Goal: Communication & Community: Participate in discussion

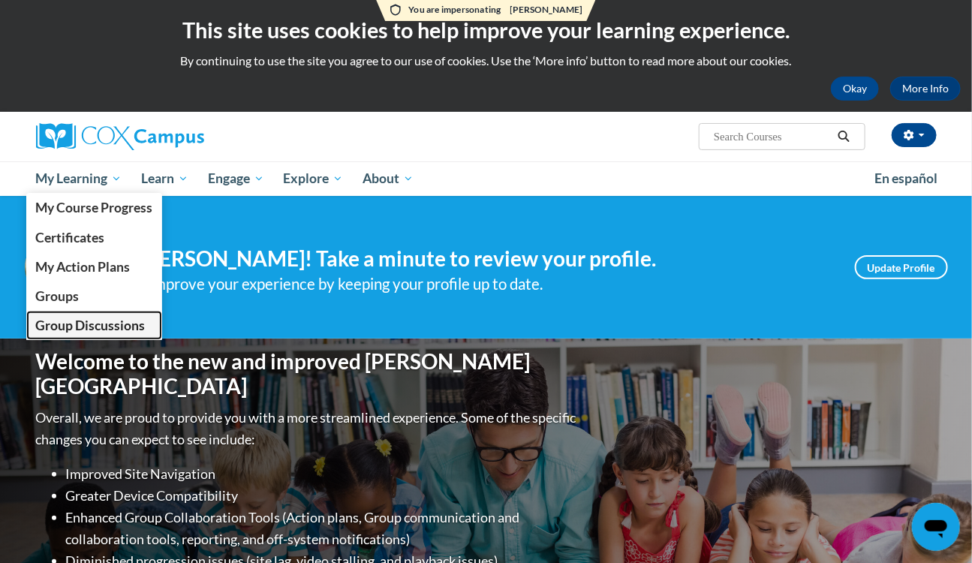
click at [103, 324] on span "Group Discussions" at bounding box center [90, 326] width 110 height 16
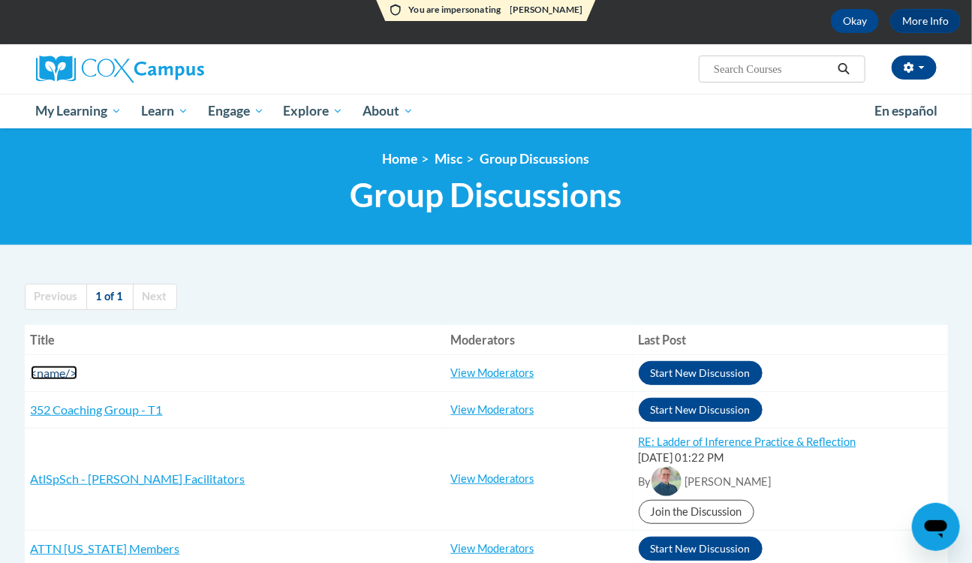
click at [53, 370] on span "<name/>" at bounding box center [54, 373] width 47 height 14
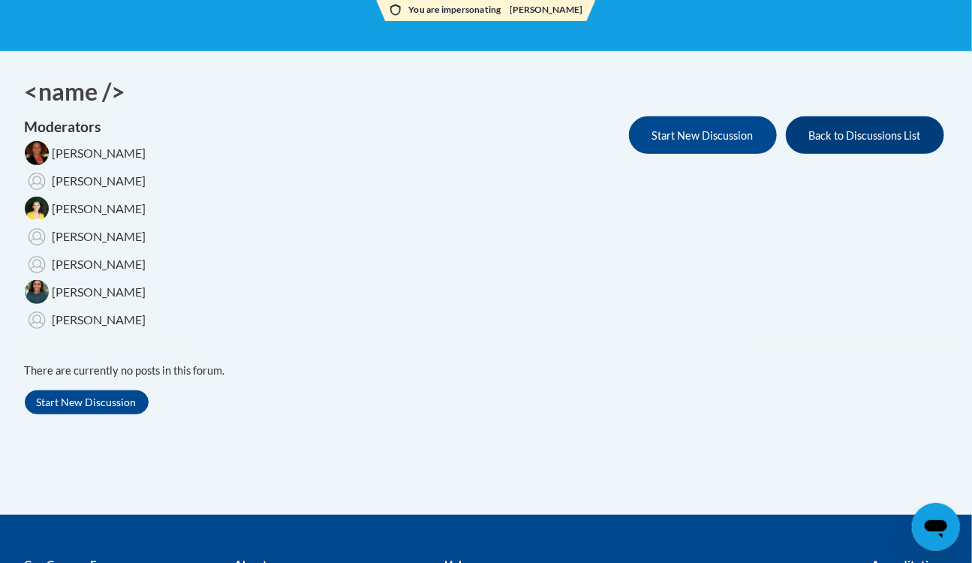
scroll to position [11, 0]
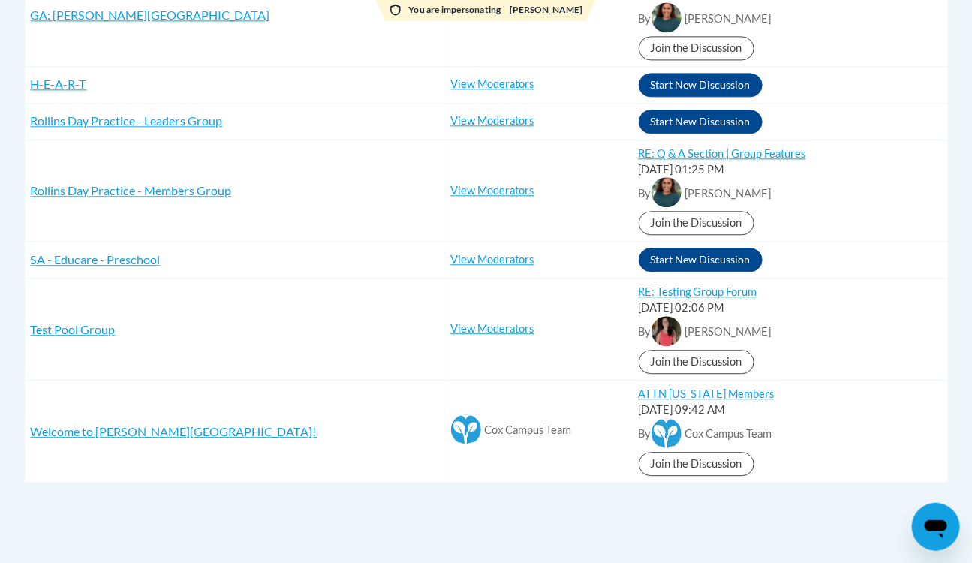
scroll to position [1239, 0]
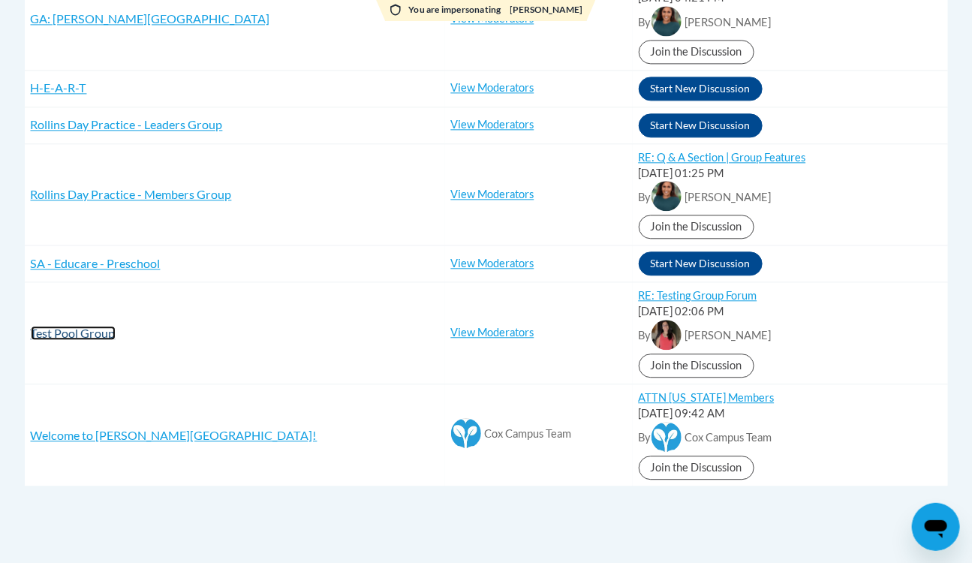
click at [85, 330] on span "Test Pool Group" at bounding box center [73, 333] width 85 height 14
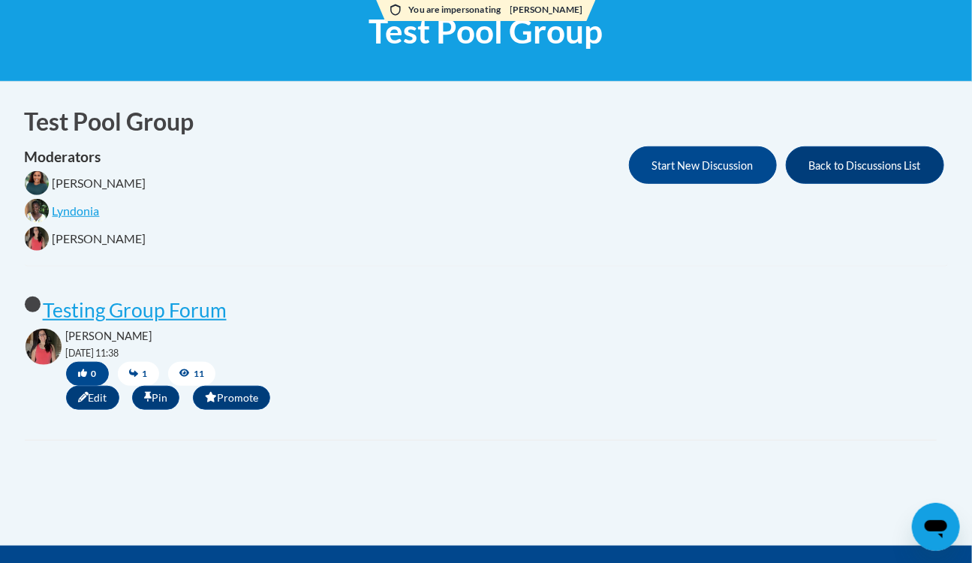
scroll to position [191, 0]
